Goal: Communication & Community: Share content

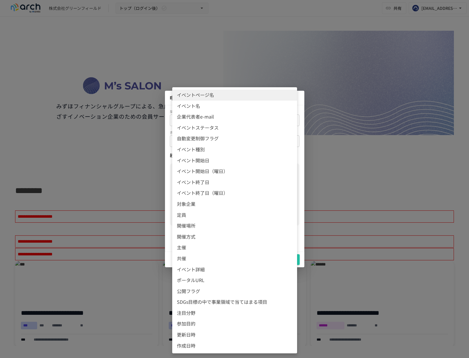
scroll to position [204, 0]
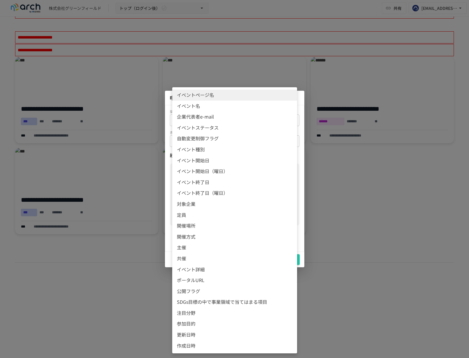
click at [54, 267] on div at bounding box center [234, 179] width 469 height 358
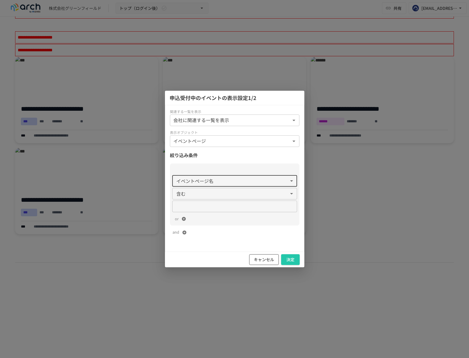
click at [260, 259] on button "キャンセル" at bounding box center [264, 259] width 30 height 11
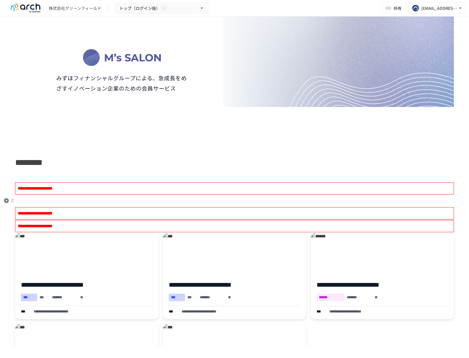
scroll to position [114, 0]
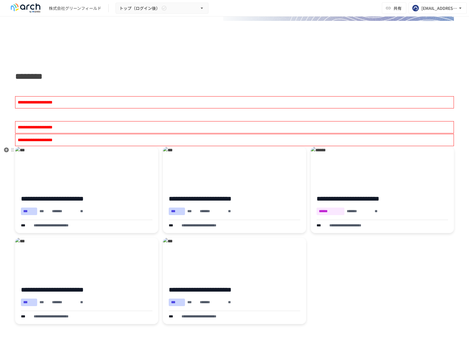
click at [348, 291] on div "**********" at bounding box center [234, 236] width 438 height 178
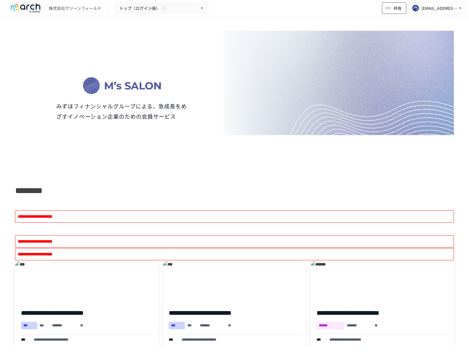
click at [392, 8] on button "共有" at bounding box center [394, 8] width 24 height 12
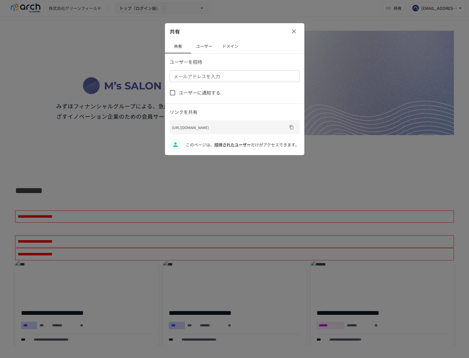
click at [204, 47] on button "ユーザー" at bounding box center [204, 46] width 26 height 14
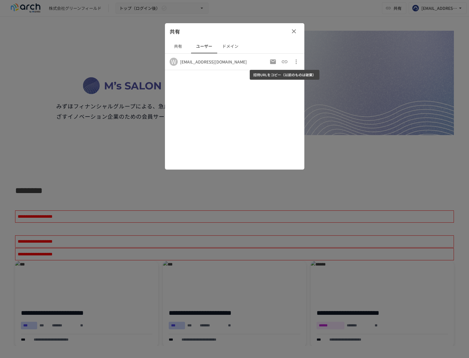
click at [282, 64] on icon "招待URLをコピー（以前のものは破棄）" at bounding box center [284, 61] width 7 height 7
click at [89, 167] on div at bounding box center [234, 179] width 469 height 358
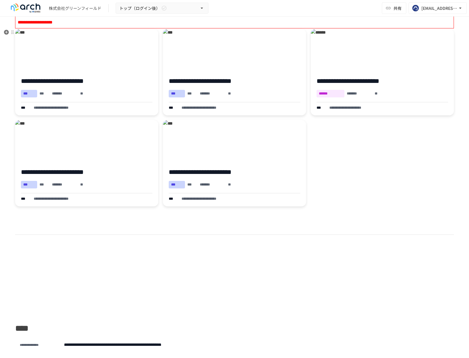
scroll to position [130, 0]
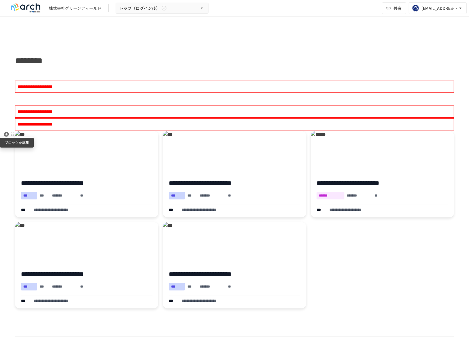
click at [14, 135] on div at bounding box center [12, 134] width 5 height 5
click at [36, 143] on li "設定" at bounding box center [53, 144] width 87 height 12
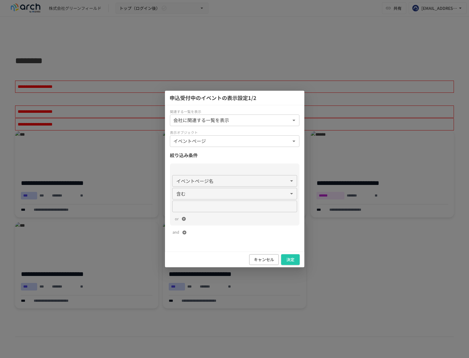
click at [346, 255] on div "**********" at bounding box center [234, 179] width 469 height 358
